Goal: Information Seeking & Learning: Learn about a topic

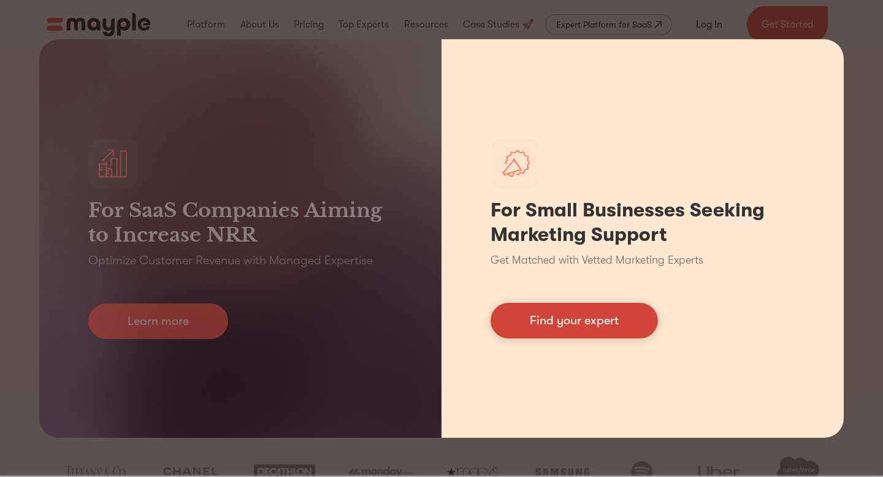
click at [580, 328] on link "Find your expert" at bounding box center [574, 321] width 167 height 36
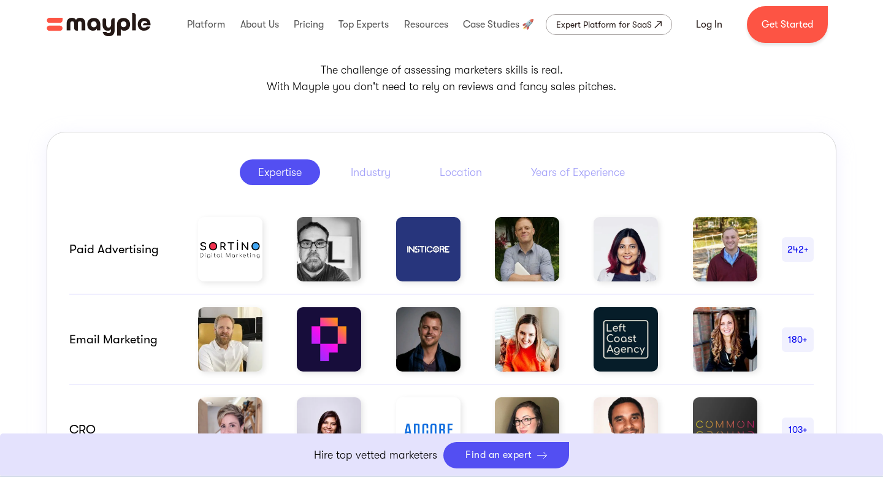
scroll to position [560, 0]
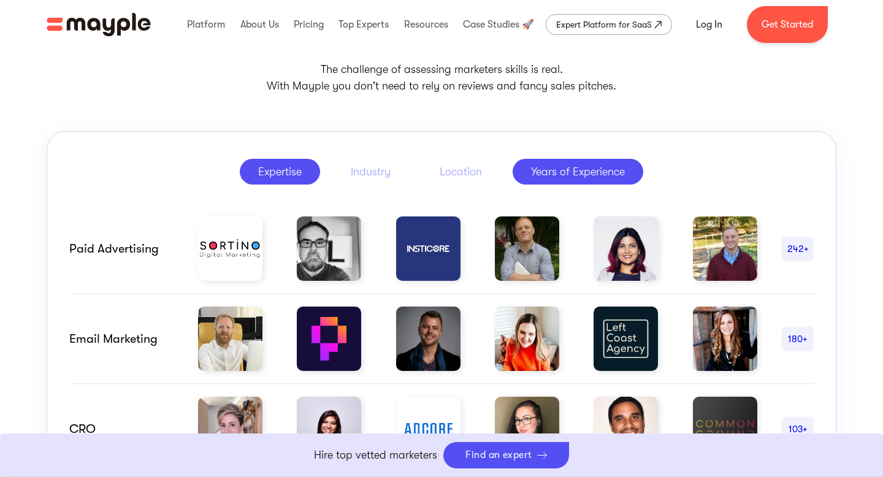
click at [559, 174] on div "Years of Experience" at bounding box center [578, 171] width 94 height 15
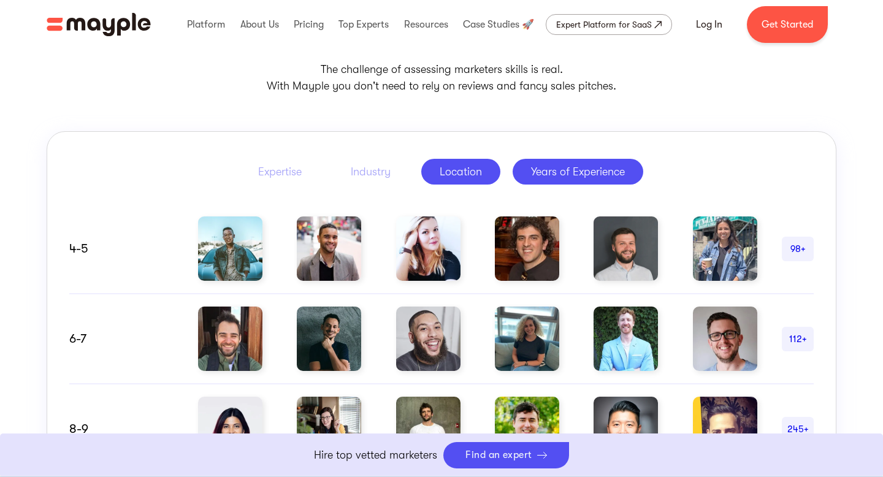
click at [443, 180] on link "Location" at bounding box center [461, 172] width 79 height 26
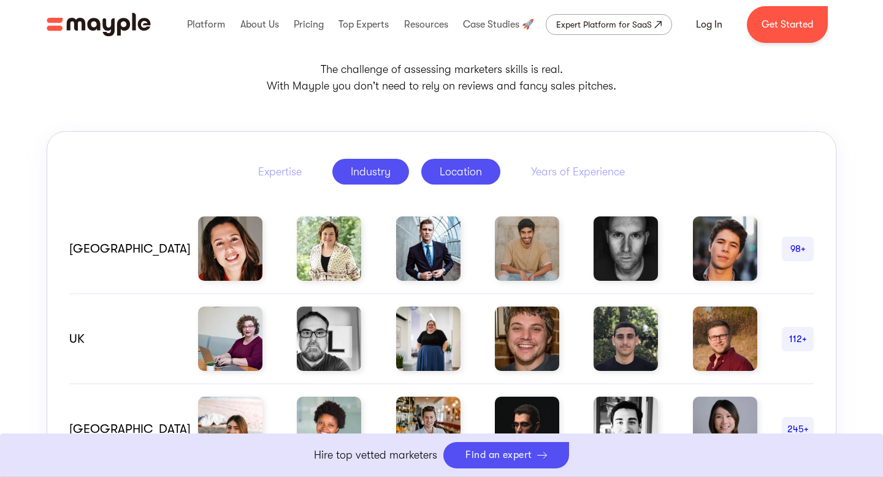
click at [363, 171] on div "Industry" at bounding box center [371, 171] width 40 height 15
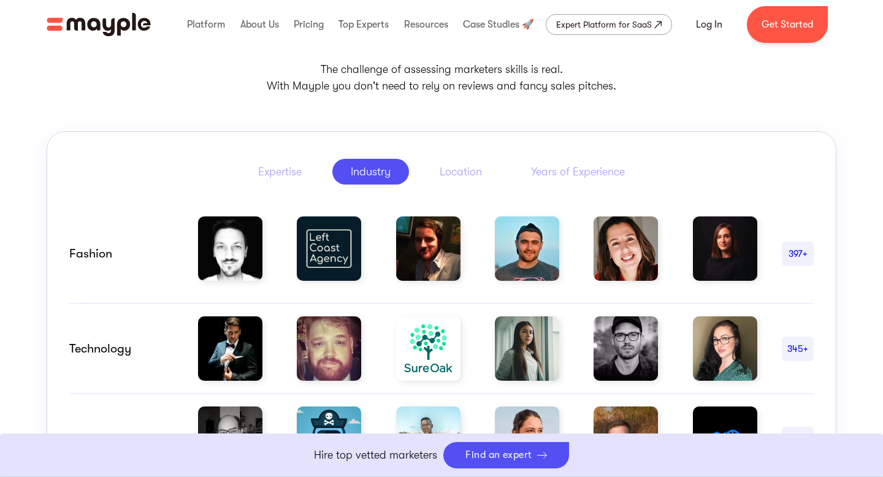
click at [266, 193] on div "Fashion 397+ Technology 345+ Health & Wellness 104+ Beauty 64+ Finance 368+ Edu…" at bounding box center [441, 474] width 745 height 569
click at [291, 164] on div "Expertise" at bounding box center [280, 171] width 44 height 15
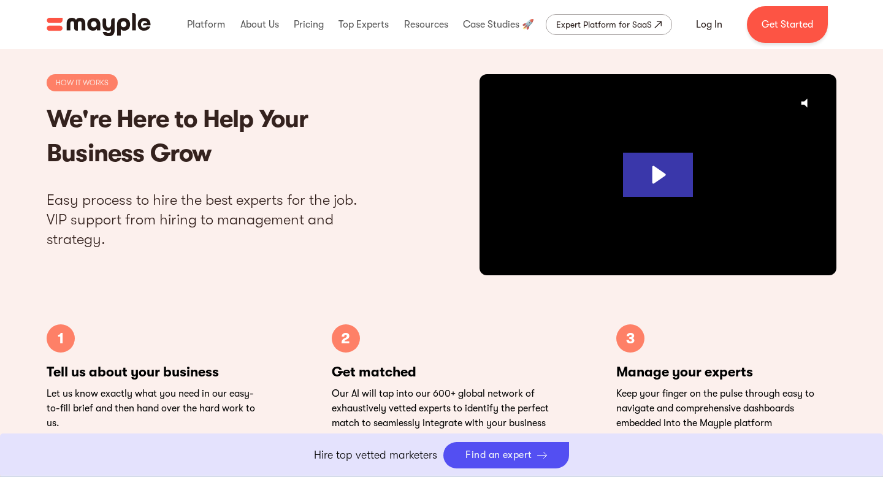
scroll to position [3639, 0]
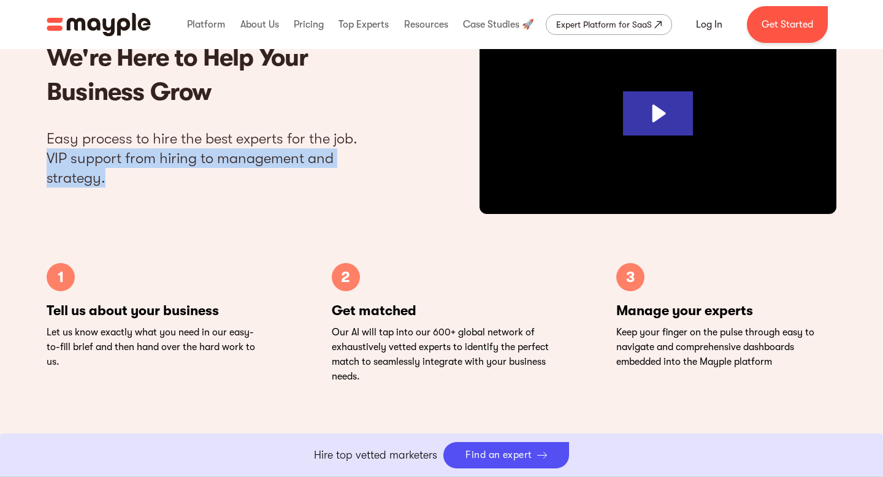
drag, startPoint x: 26, startPoint y: 150, endPoint x: 173, endPoint y: 182, distance: 149.9
click at [173, 182] on div "HOW IT WORKS We're Here to Help Your Business Grow Easy process to hire the bes…" at bounding box center [441, 183] width 883 height 451
click at [151, 207] on div "HOW IT WORKS We're Here to Help Your Business Grow Easy process to hire the bes…" at bounding box center [217, 110] width 340 height 194
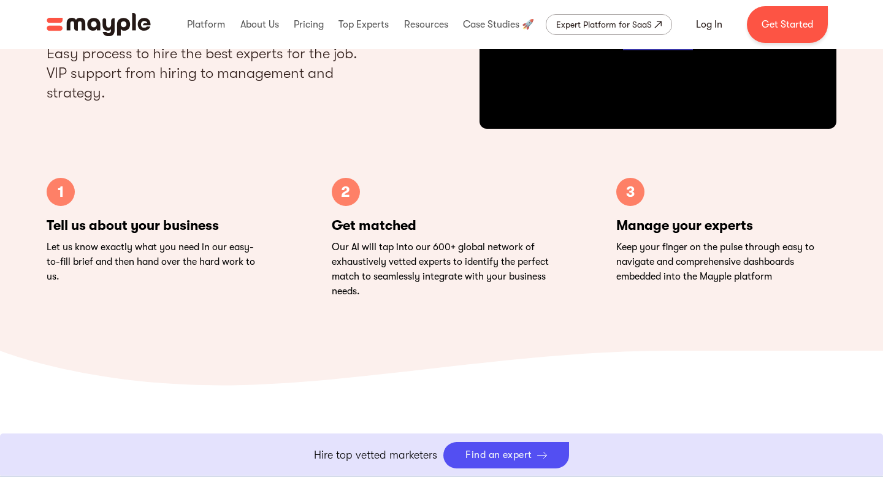
scroll to position [3725, 0]
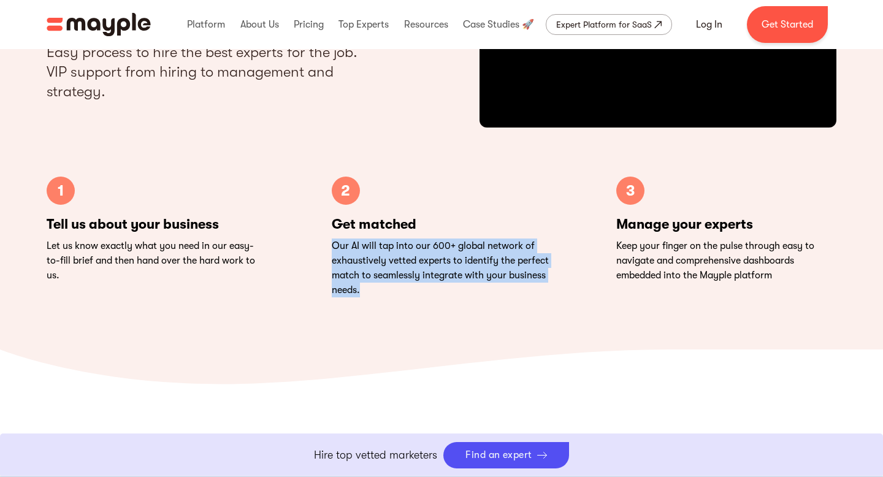
drag, startPoint x: 331, startPoint y: 251, endPoint x: 491, endPoint y: 286, distance: 163.9
click at [495, 287] on p "Our AI will tap into our 600+ global network of exhaustively vetted experts to …" at bounding box center [442, 268] width 220 height 59
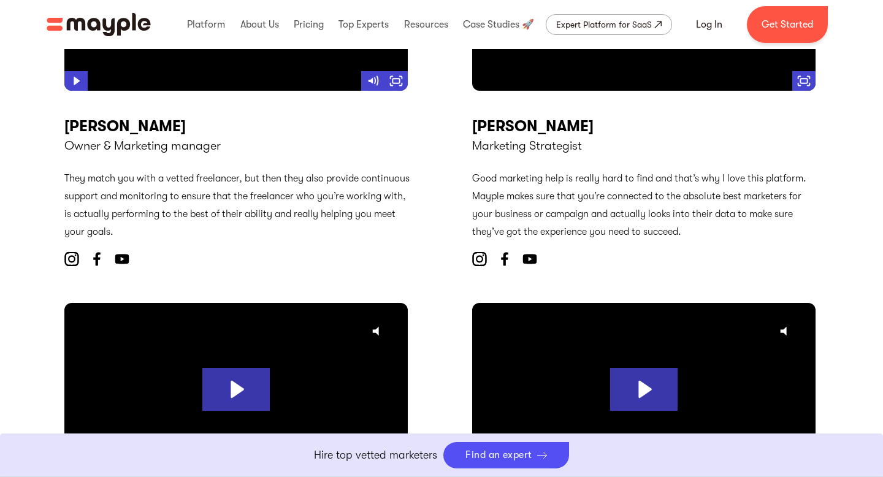
scroll to position [4365, 0]
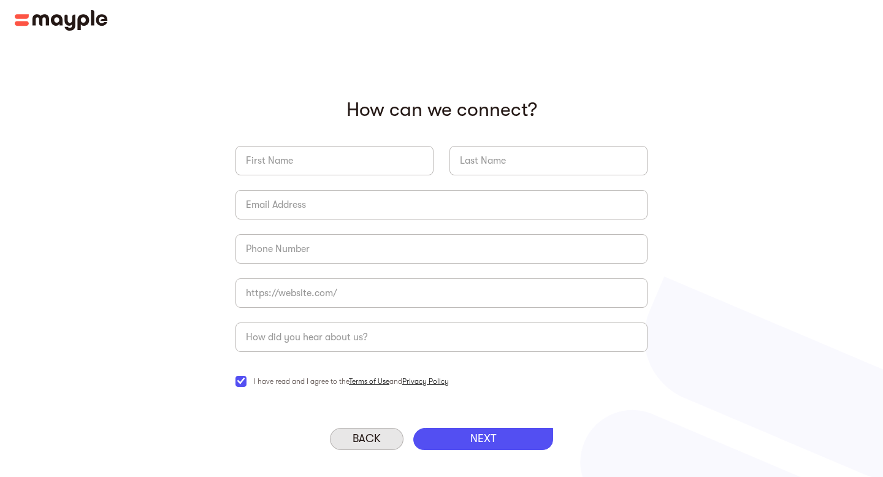
click at [377, 440] on p "Back" at bounding box center [367, 439] width 28 height 13
